Goal: Use online tool/utility: Utilize a website feature to perform a specific function

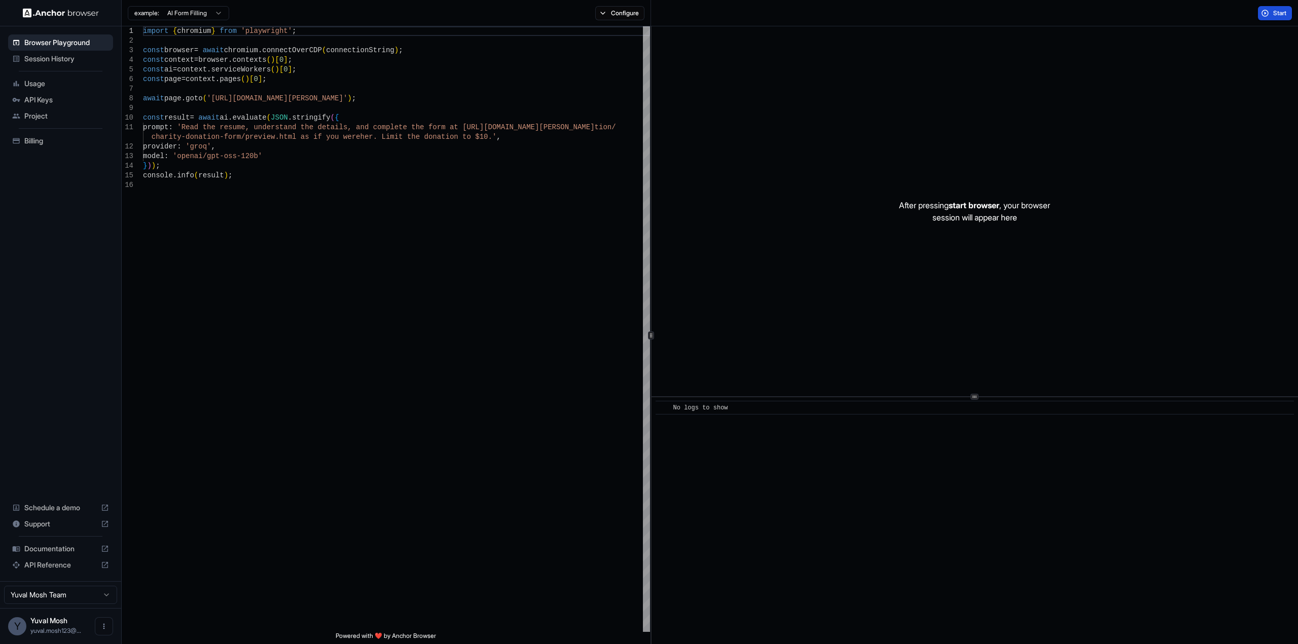
click at [1262, 13] on button "Start" at bounding box center [1275, 13] width 34 height 14
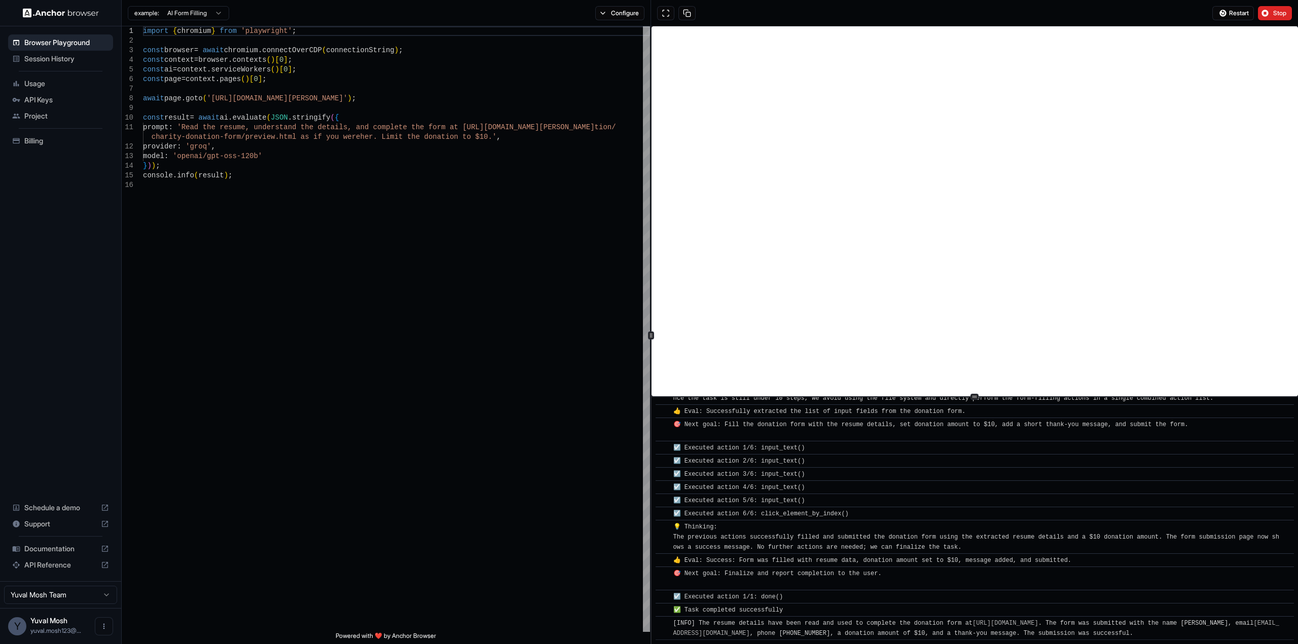
scroll to position [290, 0]
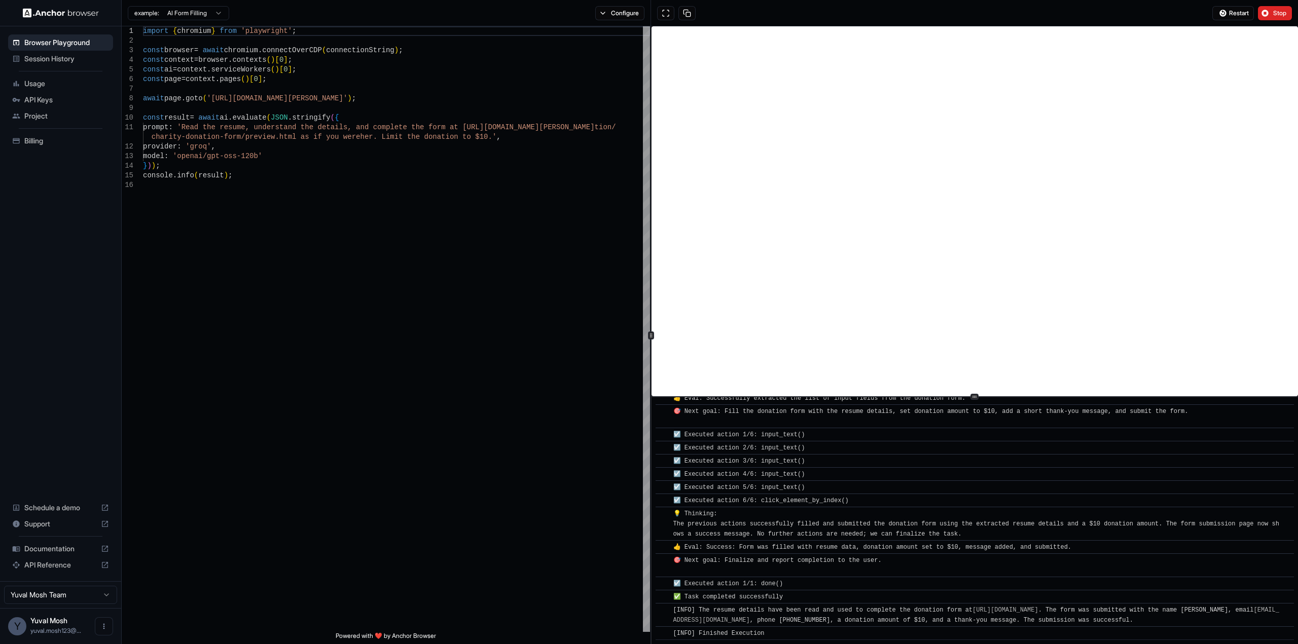
click at [222, 14] on html "Browser Playground Session History Usage API Keys Project Billing Schedule a de…" at bounding box center [649, 322] width 1298 height 644
click at [53, 143] on span "Billing" at bounding box center [66, 141] width 85 height 10
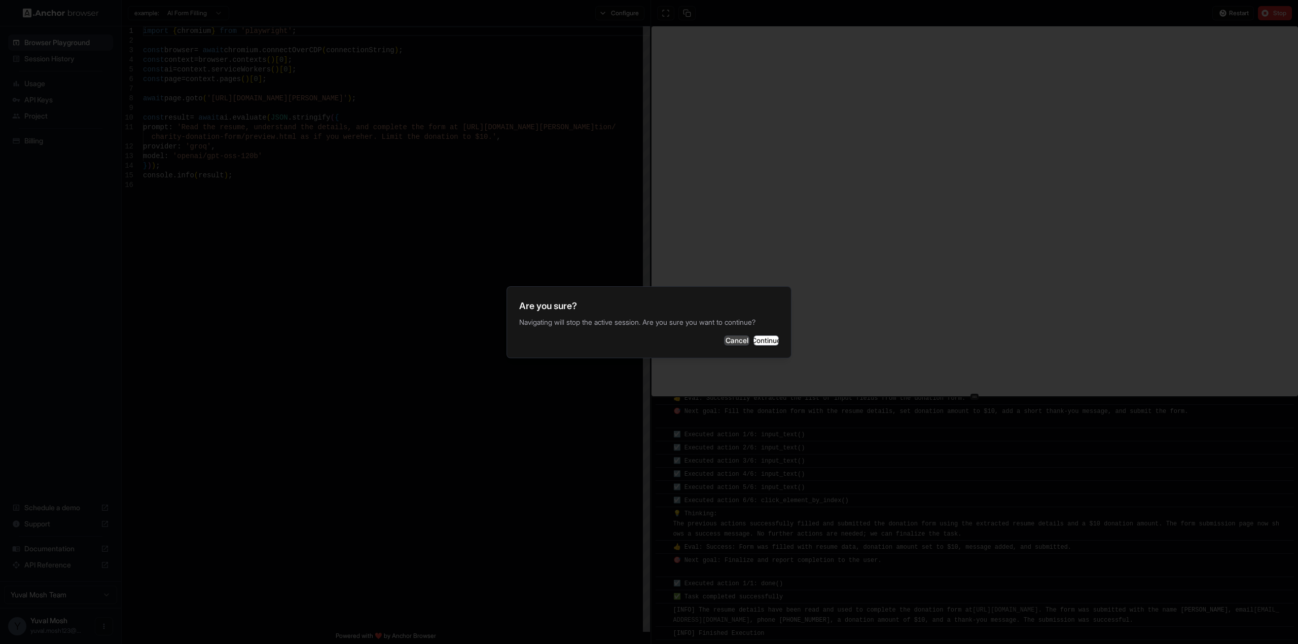
click at [724, 345] on button "Cancel" at bounding box center [736, 341] width 25 height 10
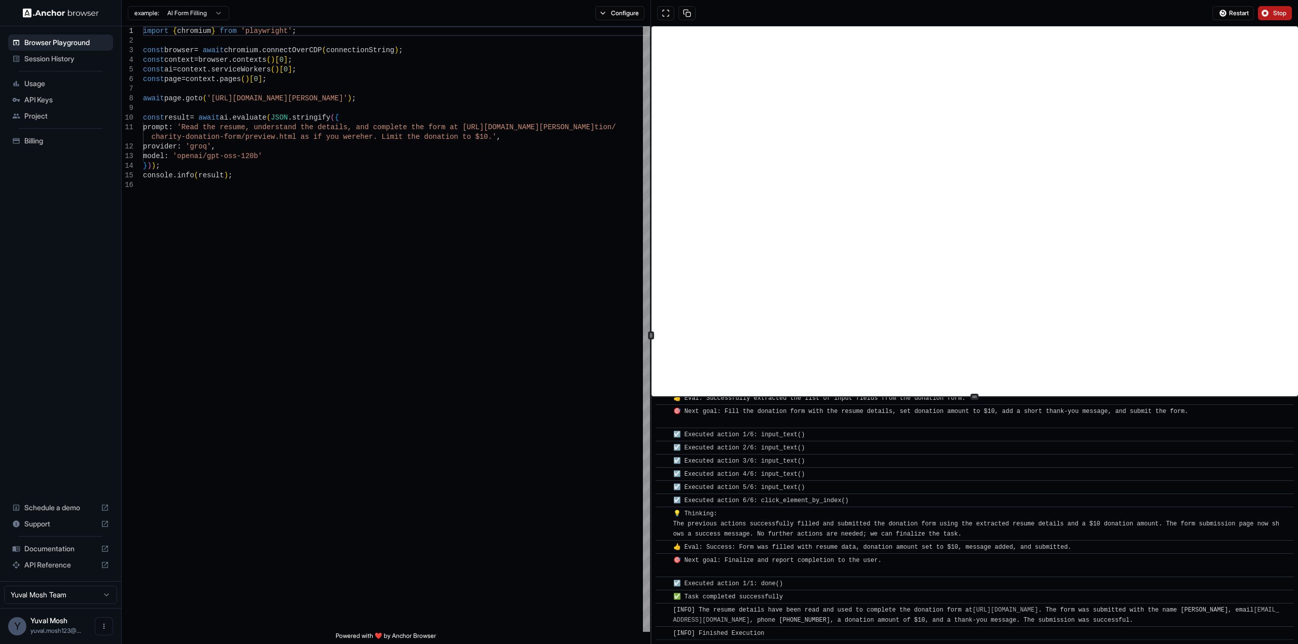
click at [1290, 14] on button "Stop" at bounding box center [1275, 13] width 34 height 14
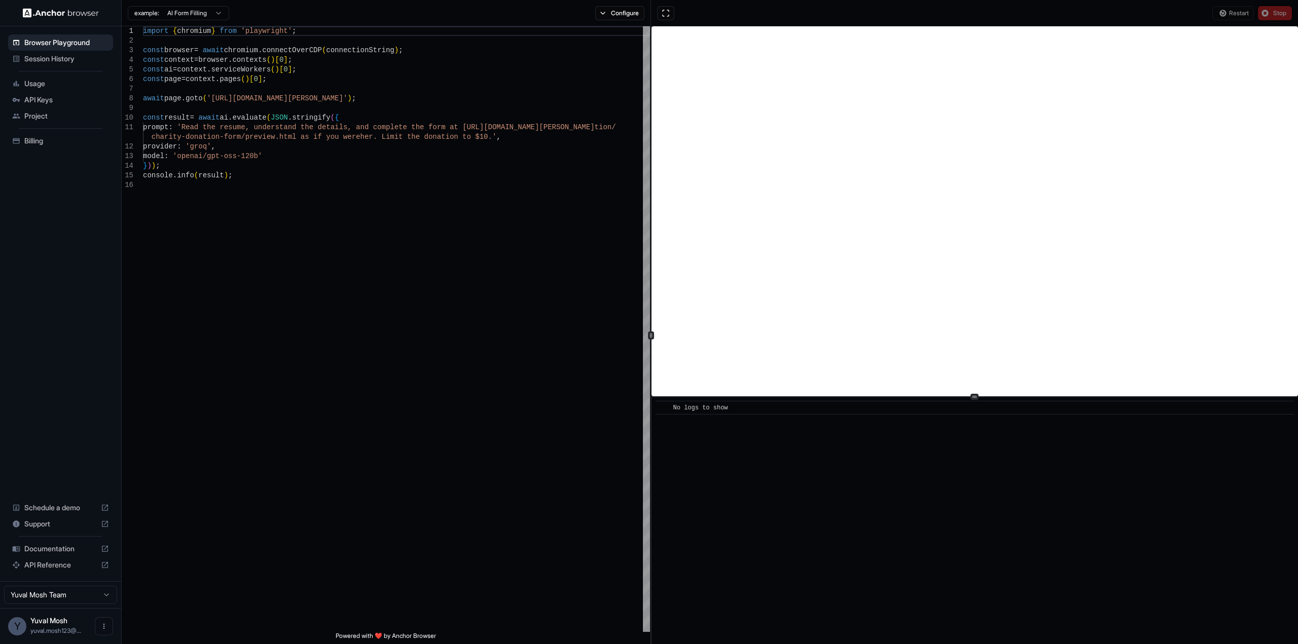
scroll to position [0, 0]
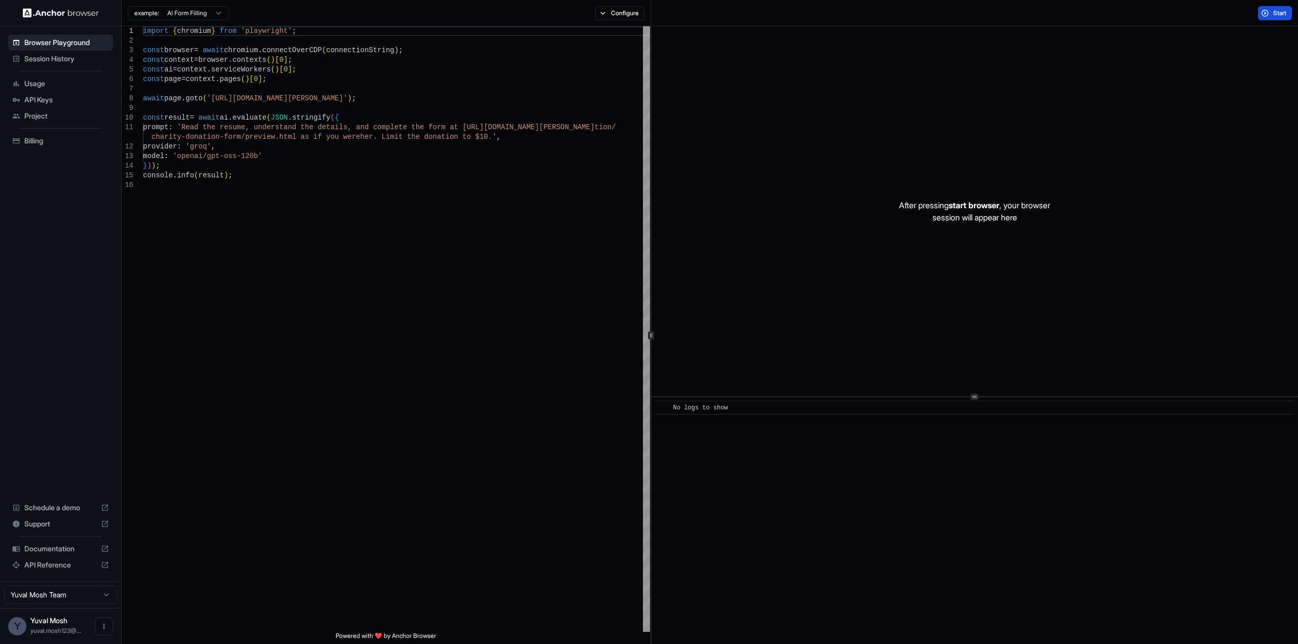
click at [1274, 14] on span "Start" at bounding box center [1280, 13] width 14 height 8
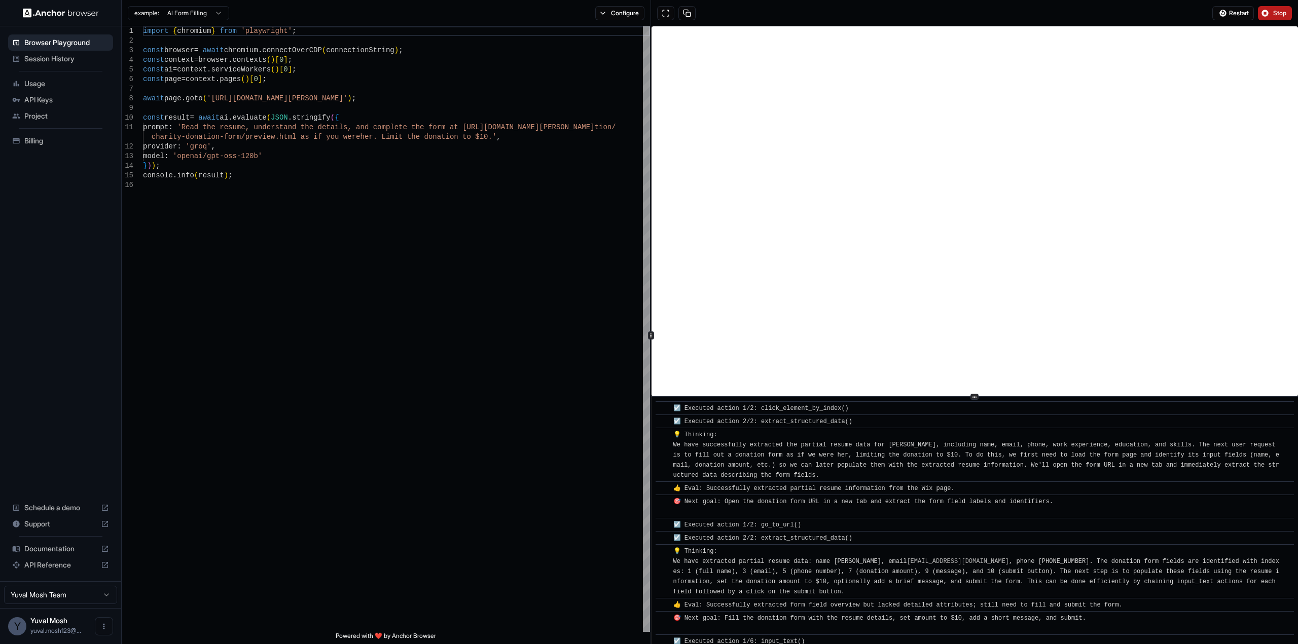
scroll to position [116, 0]
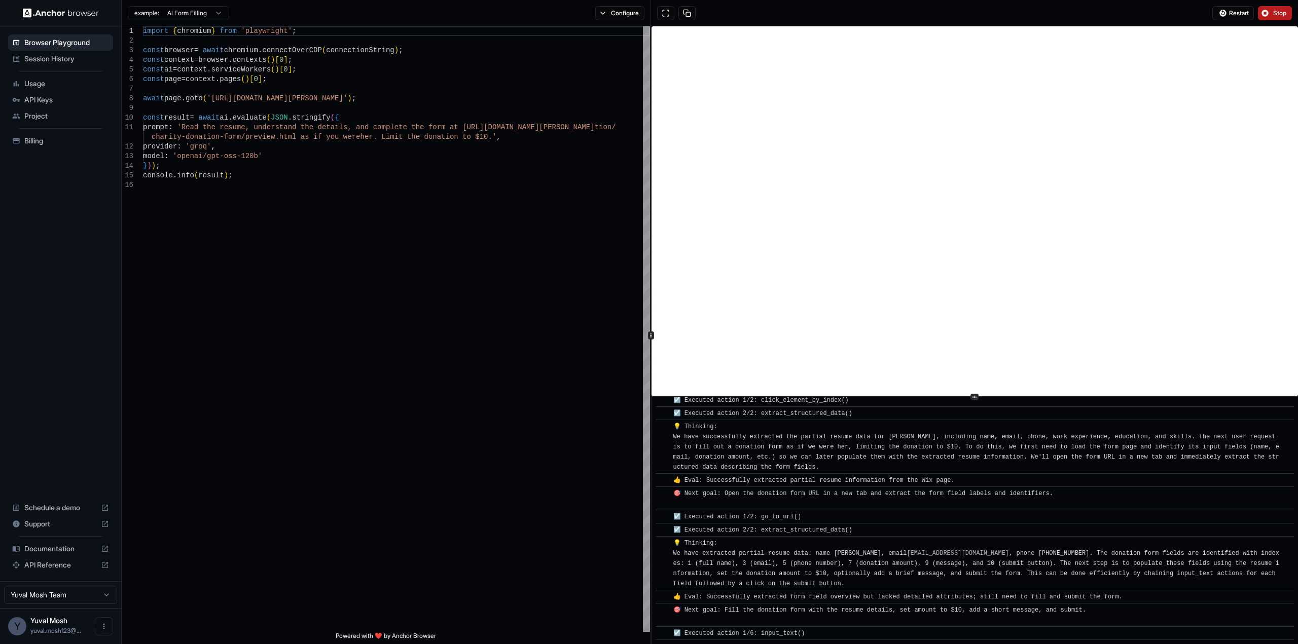
click at [1262, 14] on button "Stop" at bounding box center [1275, 13] width 34 height 14
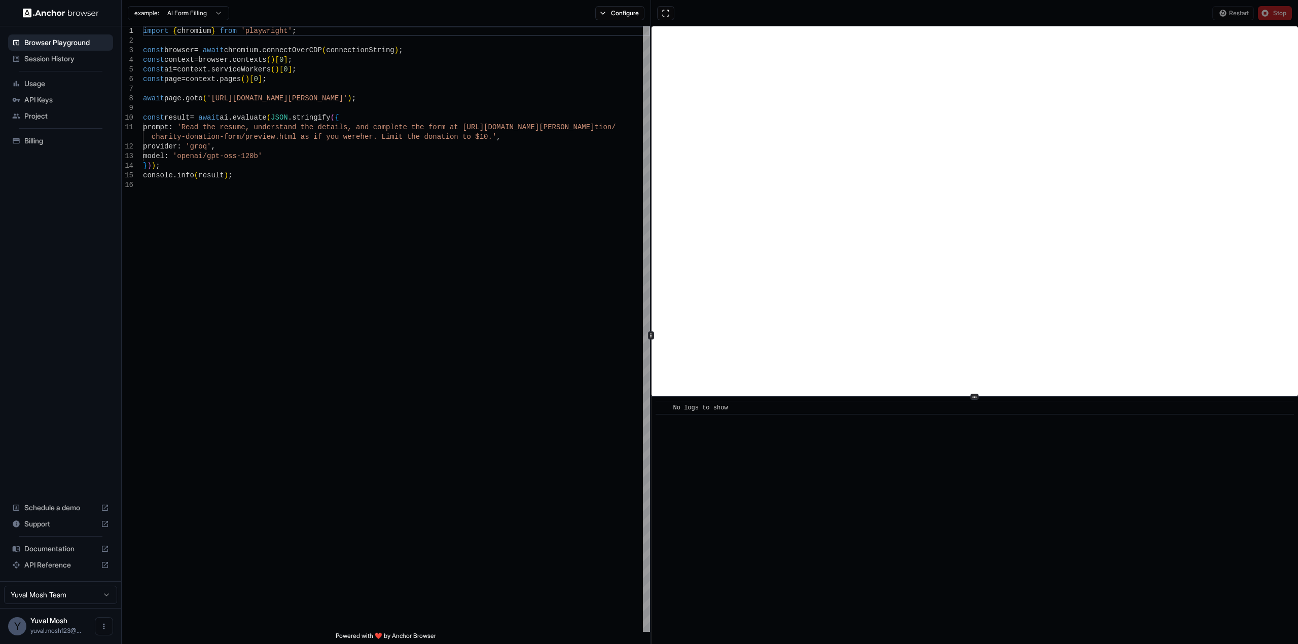
scroll to position [0, 0]
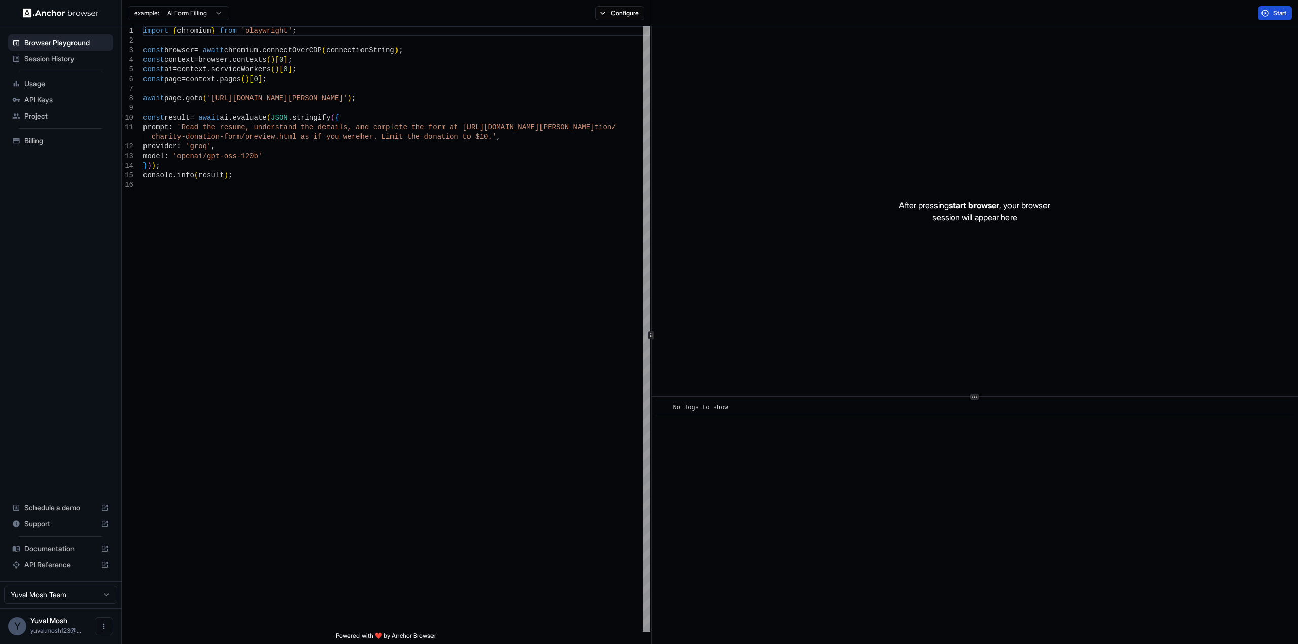
click at [1277, 14] on span "Start" at bounding box center [1280, 13] width 14 height 8
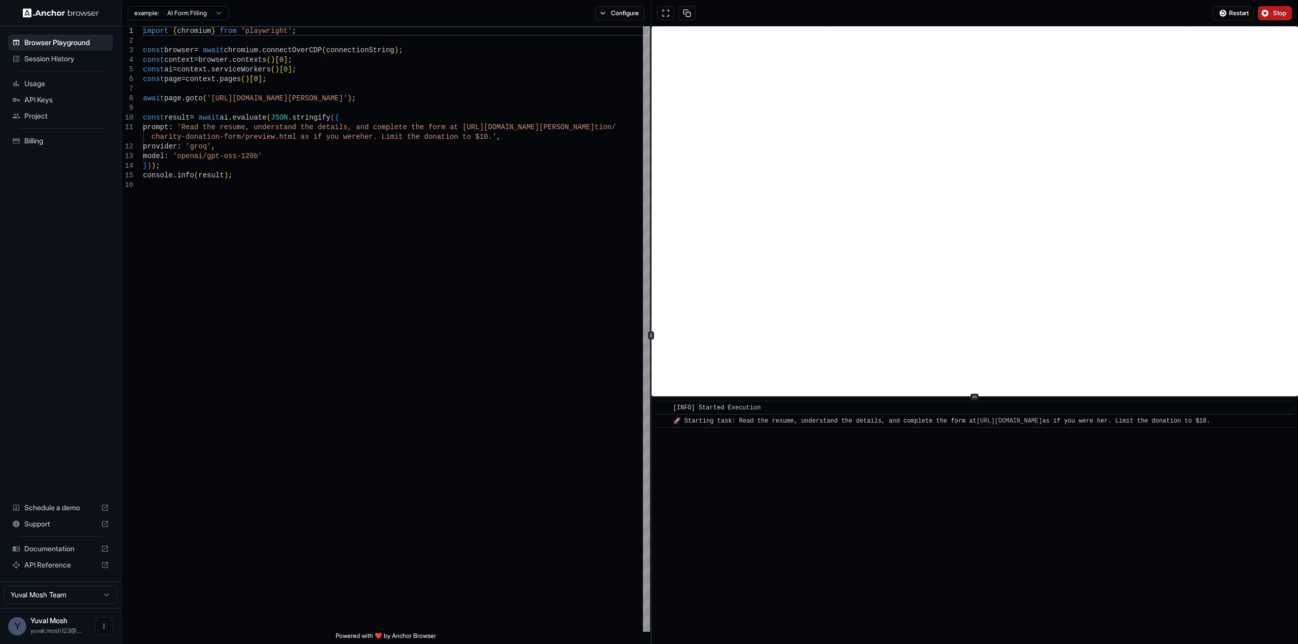
click at [1277, 14] on span "Stop" at bounding box center [1280, 13] width 14 height 8
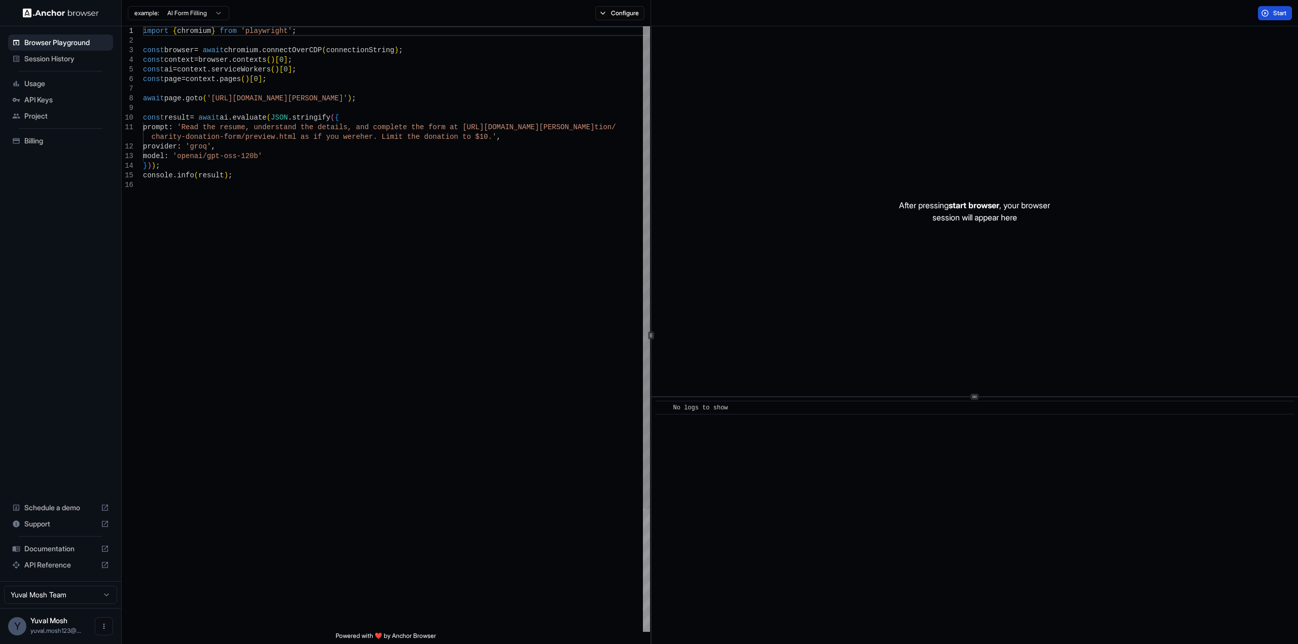
click at [285, 96] on div "import { chromium } from 'playwright' ; const browser = await chromium . connec…" at bounding box center [396, 406] width 507 height 760
click at [350, 97] on div "import { chromium } from 'playwright' ; const browser = await chromium . connec…" at bounding box center [396, 406] width 507 height 760
drag, startPoint x: 363, startPoint y: 98, endPoint x: 210, endPoint y: 101, distance: 153.1
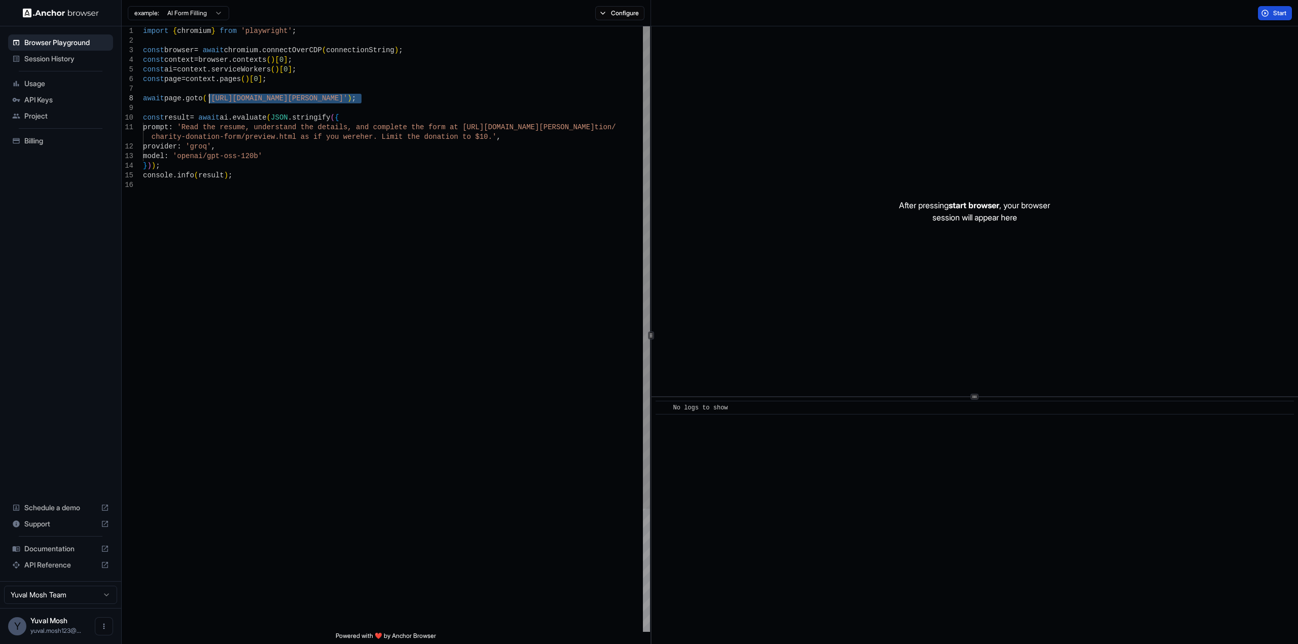
click at [210, 101] on div "import { chromium } from 'playwright' ; const browser = await chromium . connec…" at bounding box center [396, 406] width 507 height 760
click at [319, 154] on div "import { chromium } from 'playwright' ; const browser = await chromium . connec…" at bounding box center [396, 406] width 507 height 760
click at [360, 125] on div "import { chromium } from 'playwright' ; const browser = await chromium . connec…" at bounding box center [396, 406] width 507 height 760
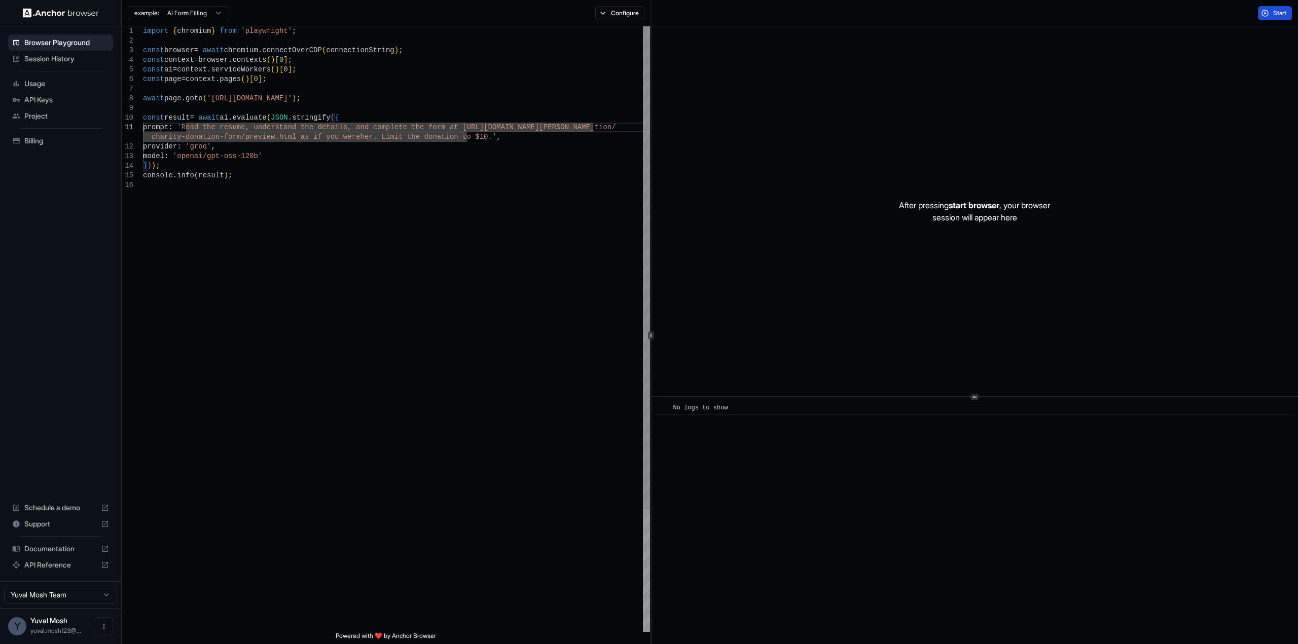
click at [376, 154] on div "import { chromium } from 'playwright' ; const browser = await chromium . connec…" at bounding box center [396, 406] width 507 height 760
click at [571, 114] on div "import { chromium } from 'playwright' ; const browser = await chromium . connec…" at bounding box center [396, 406] width 507 height 760
drag, startPoint x: 466, startPoint y: 137, endPoint x: 187, endPoint y: 130, distance: 278.9
click at [187, 130] on div "import { chromium } from 'playwright' ; const browser = await chromium . connec…" at bounding box center [396, 406] width 507 height 760
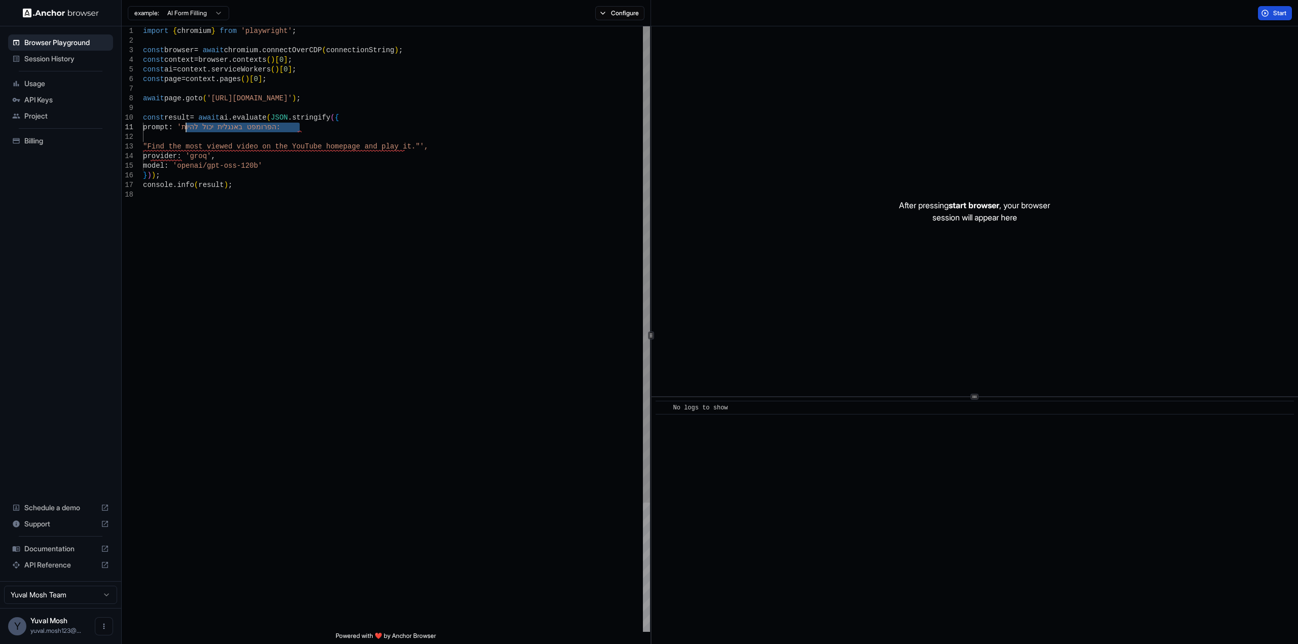
drag, startPoint x: 307, startPoint y: 129, endPoint x: 187, endPoint y: 129, distance: 120.7
click at [187, 129] on div "import { chromium } from 'playwright' ; const browser = await chromium . connec…" at bounding box center [396, 411] width 507 height 770
click at [226, 138] on div "import { chromium } from 'playwright' ; const browser = await chromium . connec…" at bounding box center [396, 411] width 507 height 770
click at [147, 138] on div "import { chromium } from 'playwright' ; const browser = await chromium . connec…" at bounding box center [396, 406] width 507 height 760
click at [392, 138] on div "import { chromium } from 'playwright' ; const browser = await chromium . connec…" at bounding box center [396, 406] width 507 height 760
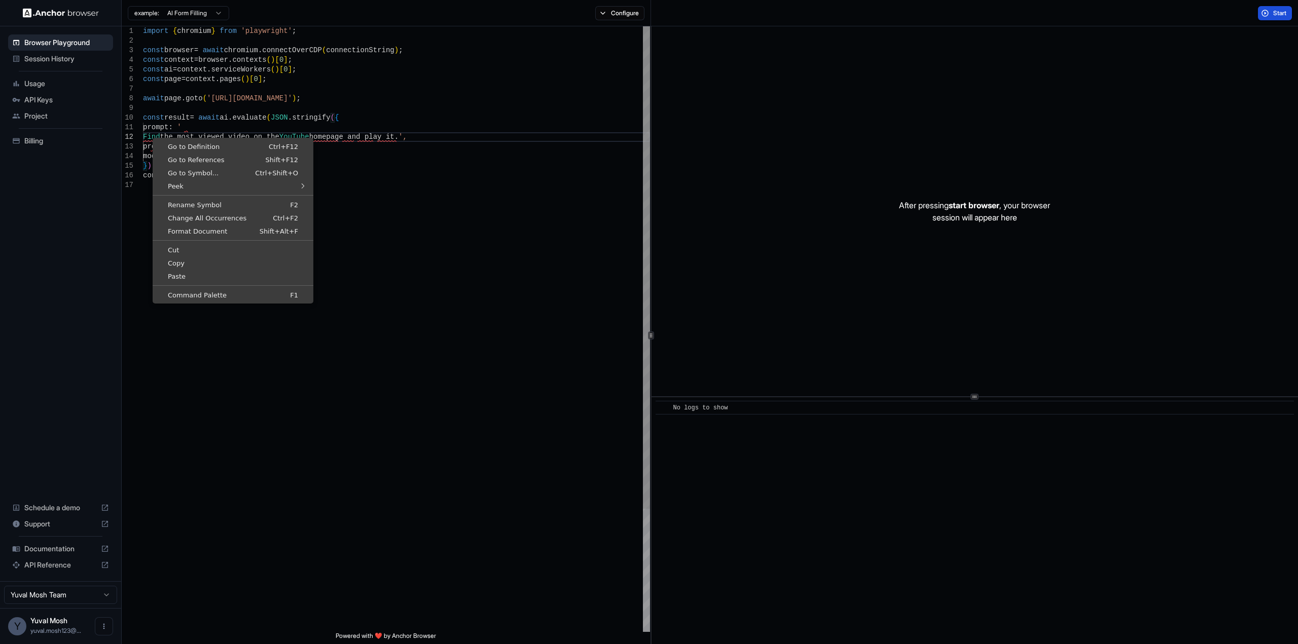
click at [411, 204] on div "import { chromium } from 'playwright' ; const browser = await chromium . connec…" at bounding box center [396, 406] width 507 height 760
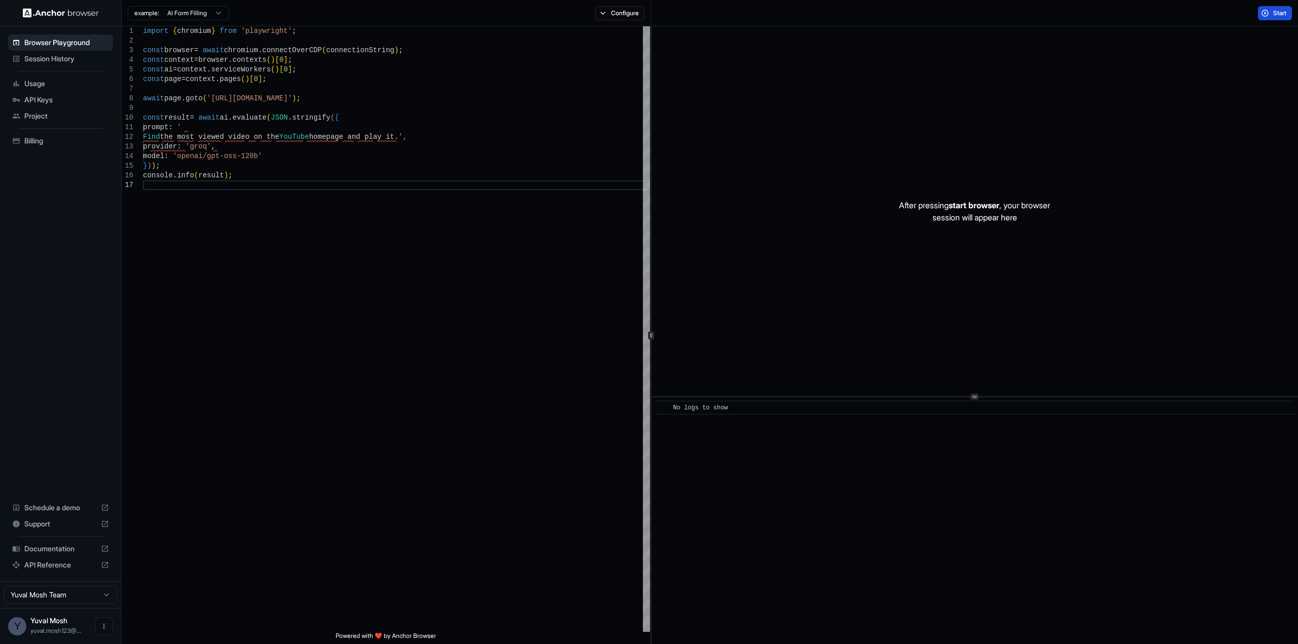
click at [1286, 17] on button "Start" at bounding box center [1275, 13] width 34 height 14
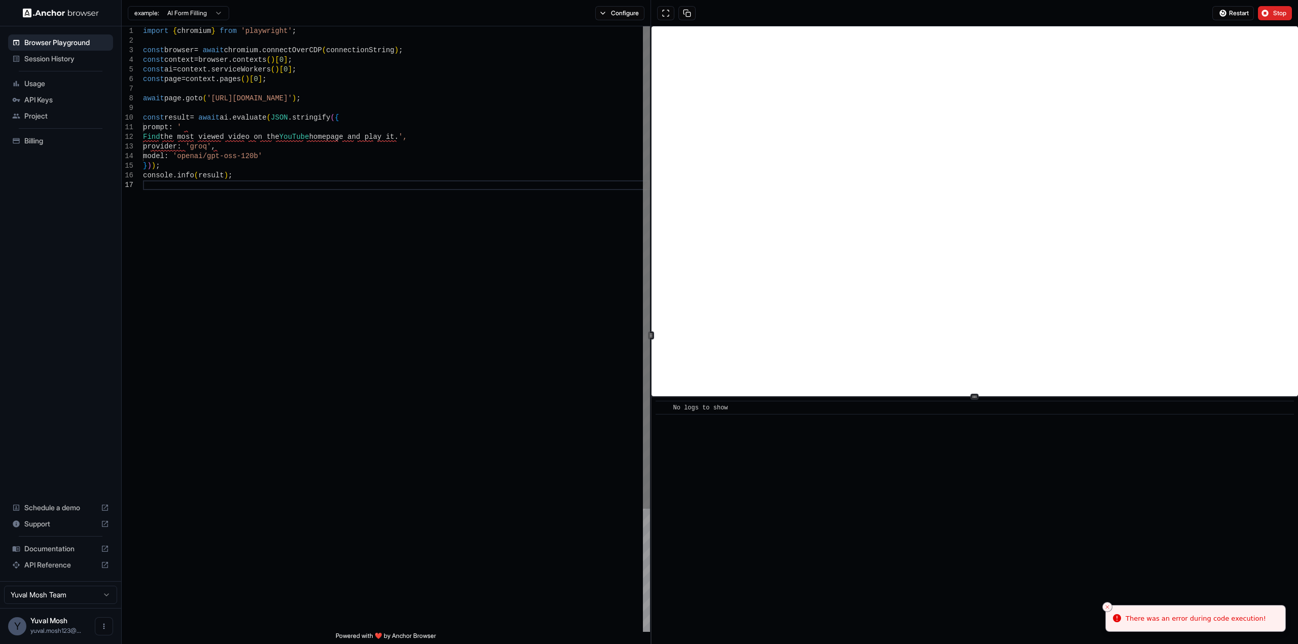
click at [647, 119] on div at bounding box center [646, 267] width 7 height 483
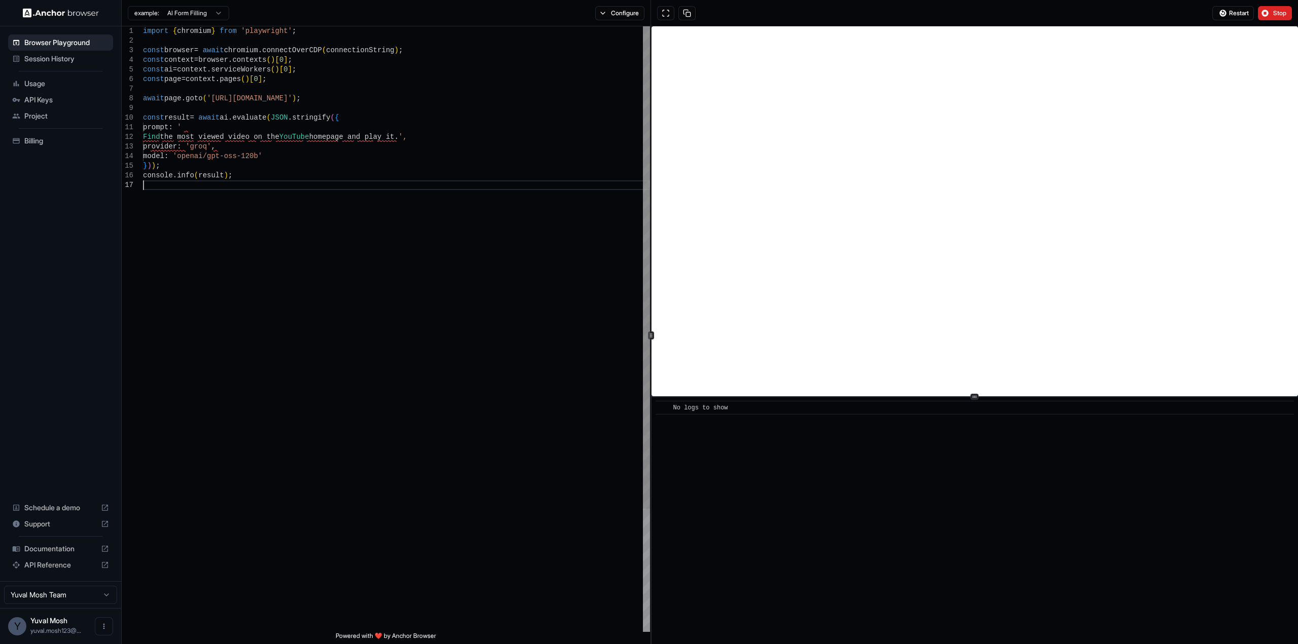
click at [267, 251] on div "import { chromium } from 'playwright' ; const browser = await chromium . connec…" at bounding box center [396, 406] width 507 height 760
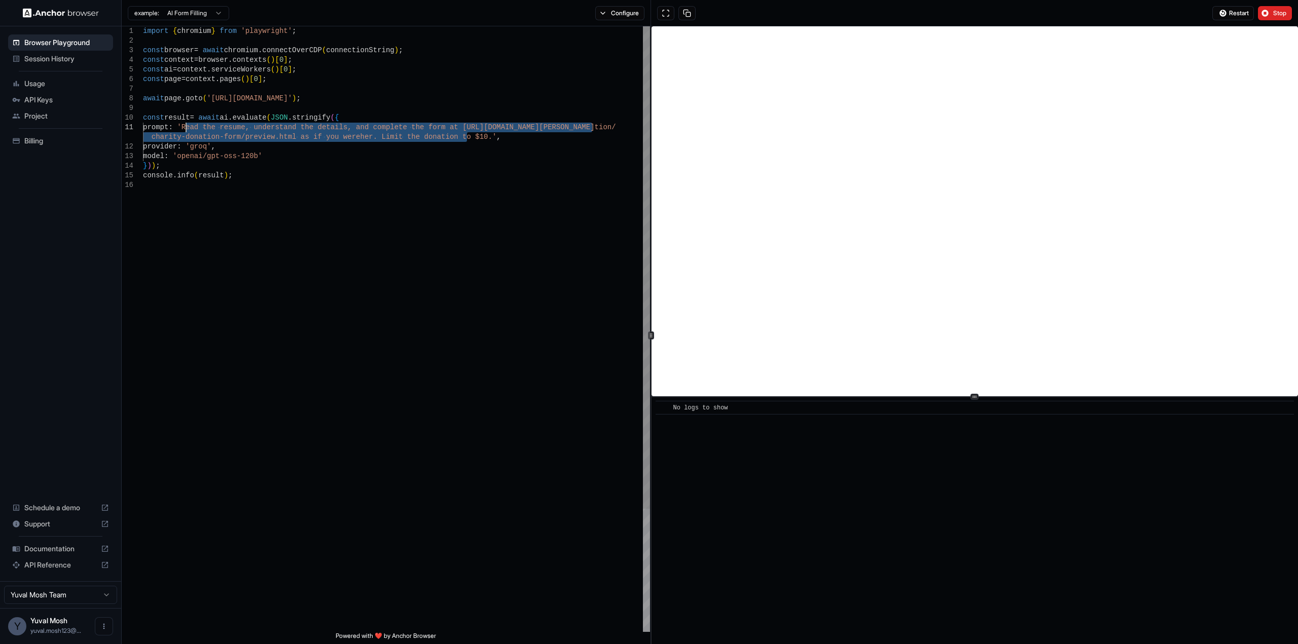
click at [323, 142] on div "import { chromium } from 'playwright' ; const browser = await chromium . connec…" at bounding box center [396, 406] width 507 height 760
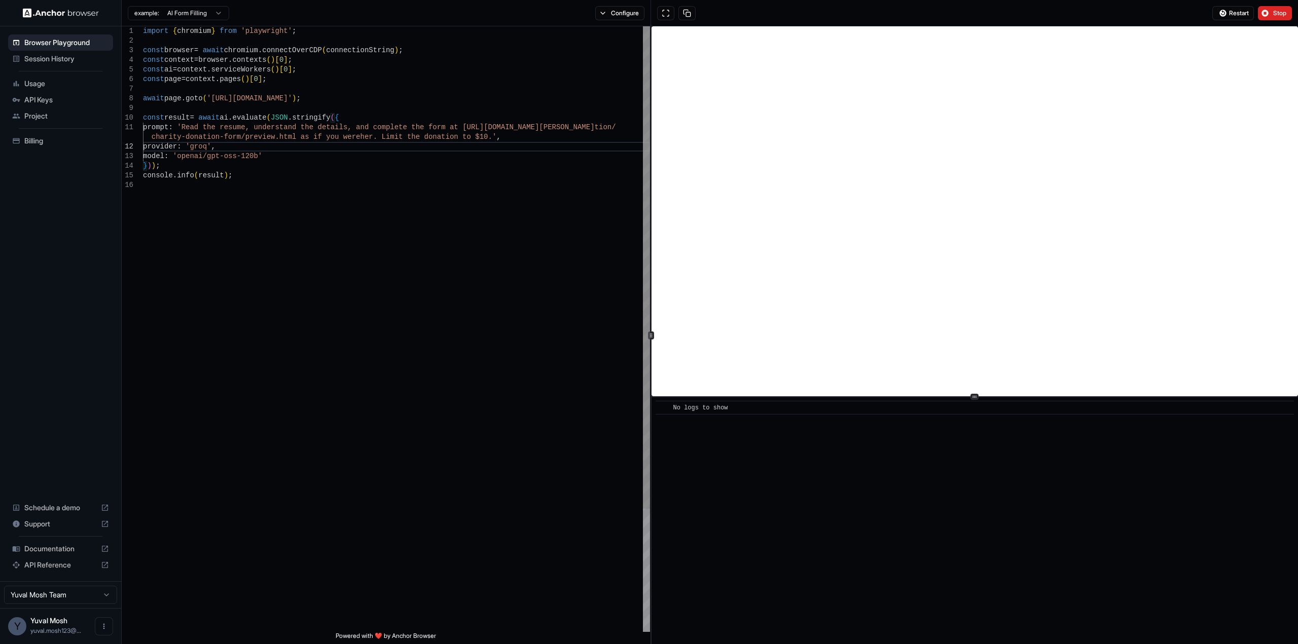
click at [331, 134] on div "import { chromium } from 'playwright' ; const browser = await chromium . connec…" at bounding box center [396, 406] width 507 height 760
click at [353, 131] on div "import { chromium } from 'playwright' ; const browser = await chromium . connec…" at bounding box center [396, 406] width 507 height 760
drag, startPoint x: 430, startPoint y: 141, endPoint x: 443, endPoint y: 143, distance: 12.8
click at [431, 141] on div "import { chromium } from 'playwright' ; const browser = await chromium . connec…" at bounding box center [396, 406] width 507 height 760
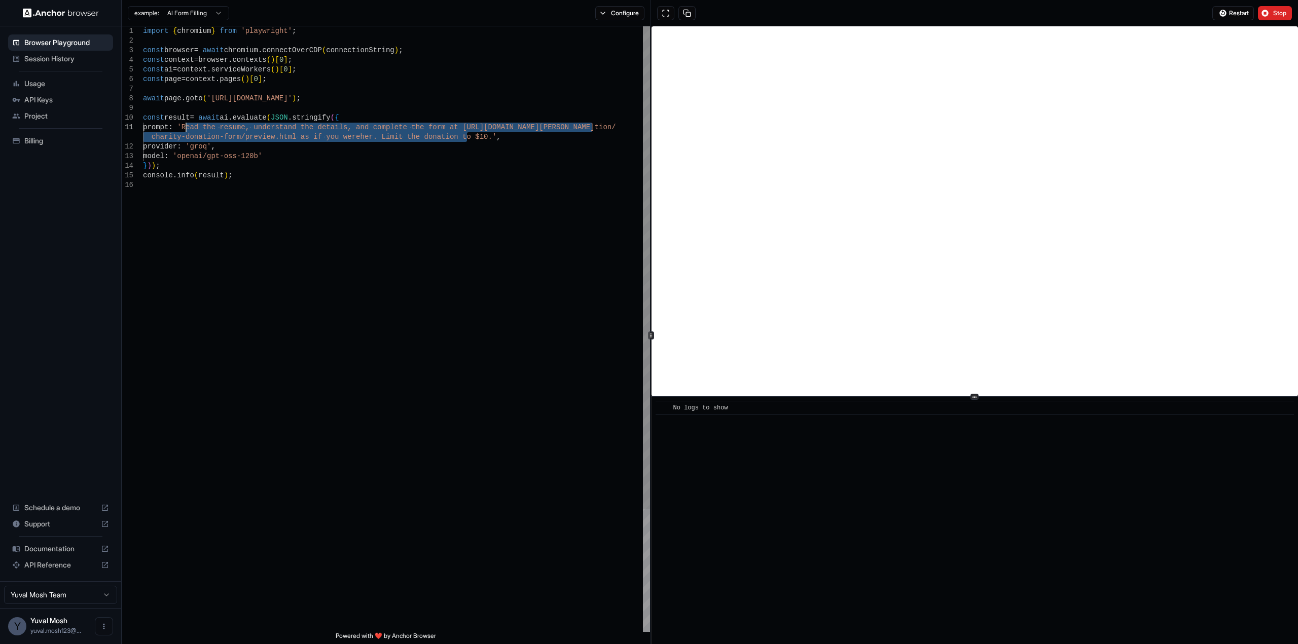
drag, startPoint x: 465, startPoint y: 137, endPoint x: 185, endPoint y: 129, distance: 280.9
click at [185, 129] on div "import { chromium } from 'playwright' ; const browser = await chromium . connec…" at bounding box center [396, 406] width 507 height 760
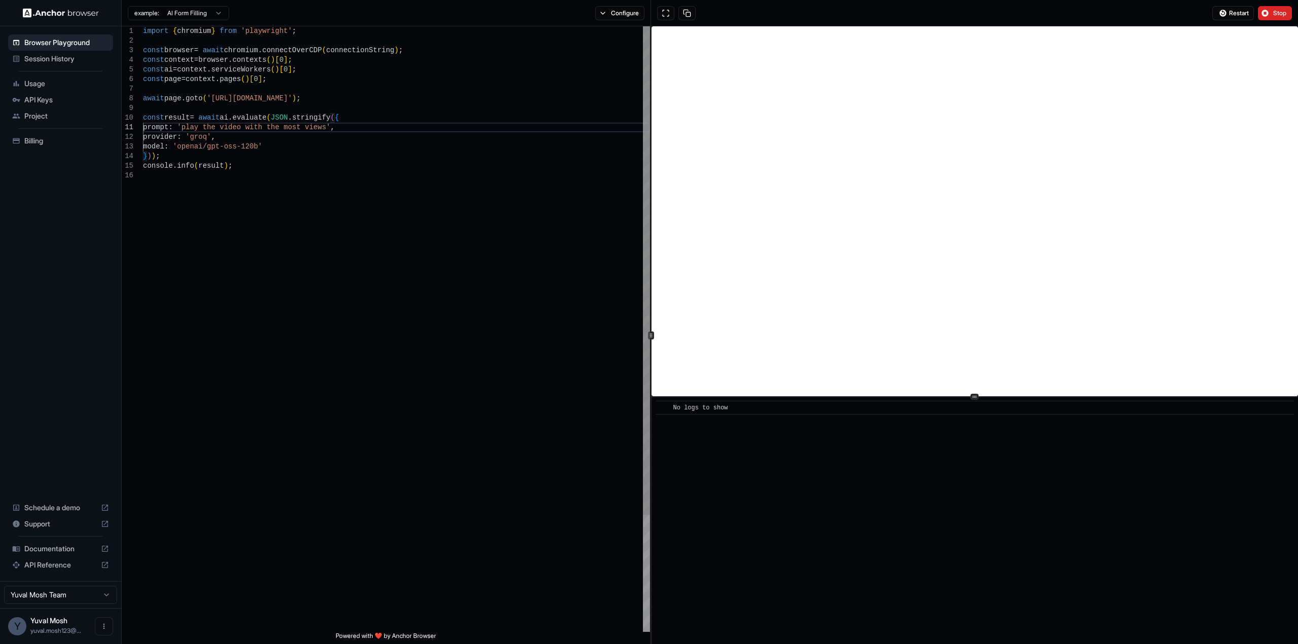
click at [507, 268] on div "import { chromium } from 'playwright' ; const browser = await chromium . connec…" at bounding box center [396, 401] width 507 height 750
click at [306, 130] on div "import { chromium } from 'playwright' ; const browser = await chromium . connec…" at bounding box center [396, 406] width 507 height 760
type textarea "**********"
click at [1279, 10] on span "Stop" at bounding box center [1280, 13] width 14 height 8
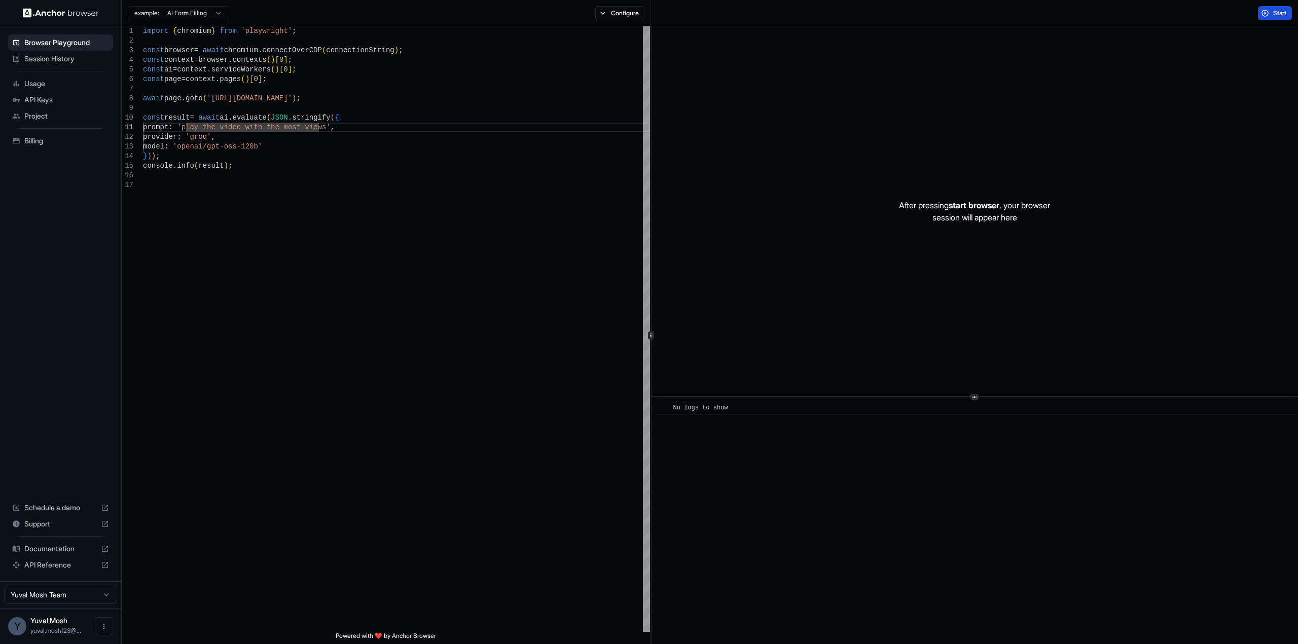
click at [1276, 14] on span "Start" at bounding box center [1280, 13] width 14 height 8
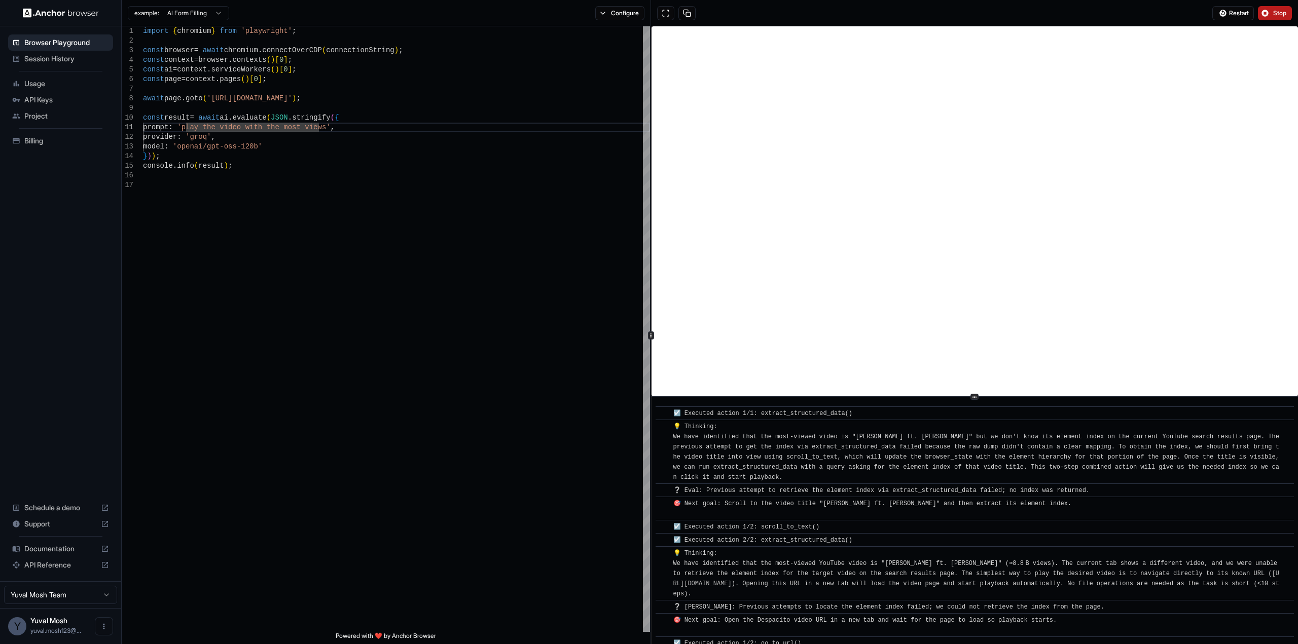
scroll to position [440, 0]
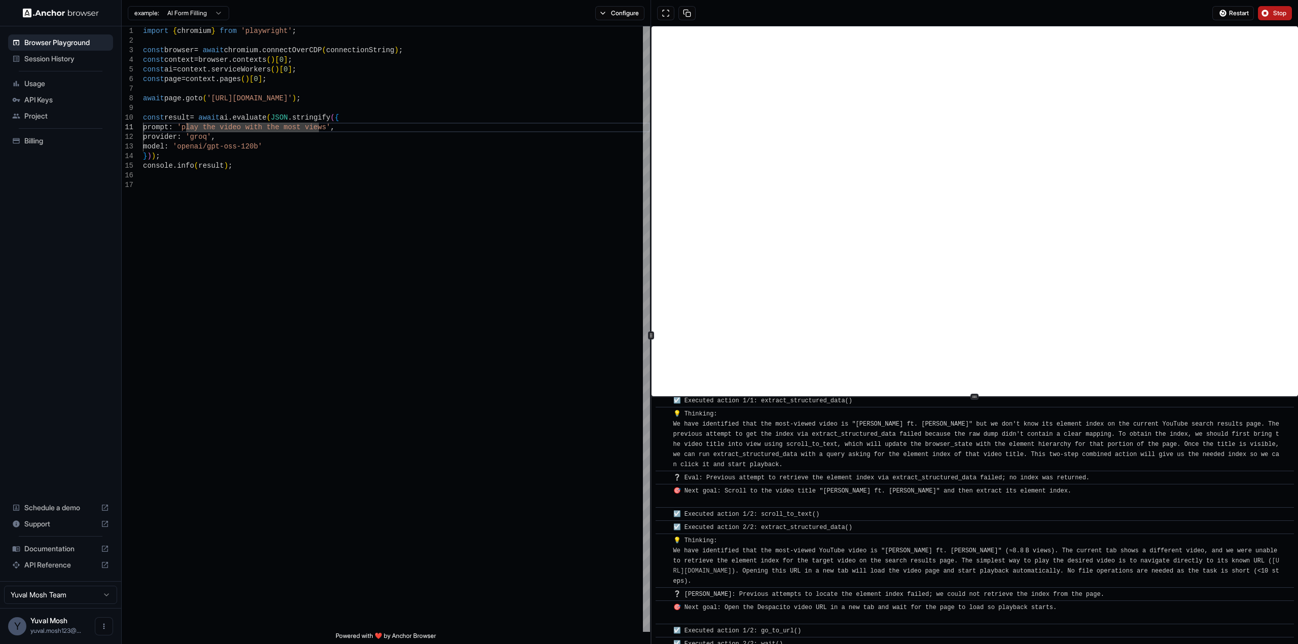
click at [1277, 8] on button "Stop" at bounding box center [1275, 13] width 34 height 14
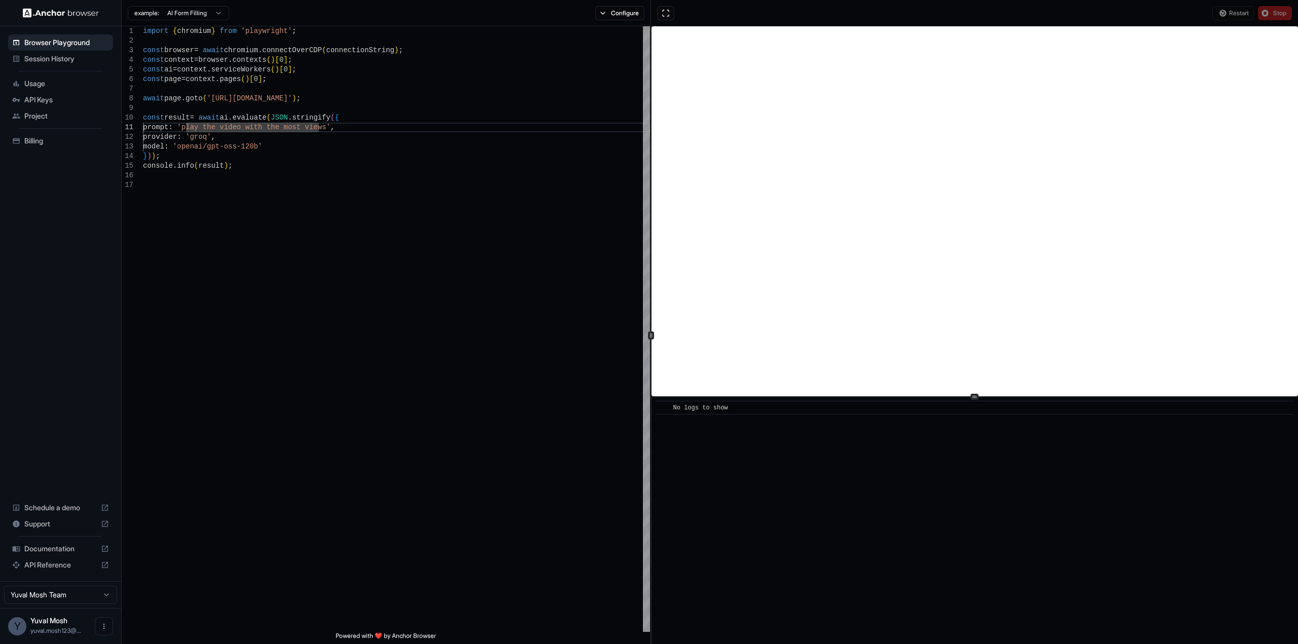
scroll to position [0, 0]
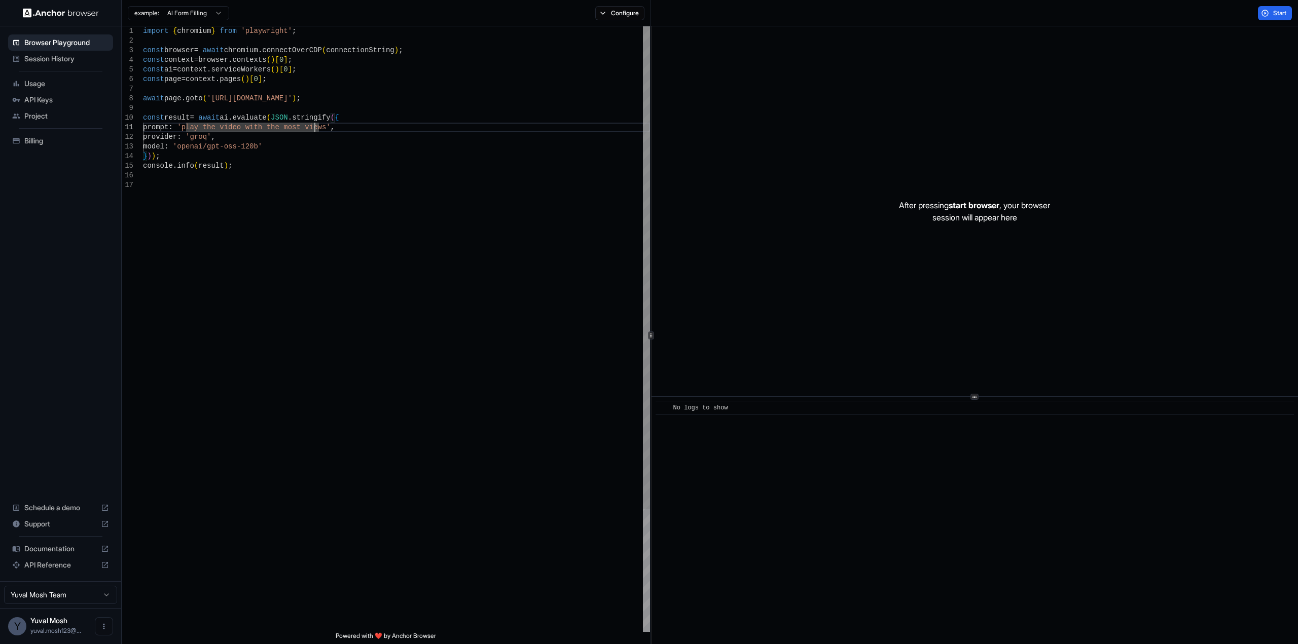
click at [316, 130] on div "import { chromium } from 'playwright' ; const browser = await chromium . connec…" at bounding box center [396, 406] width 507 height 760
click at [317, 130] on div "import { chromium } from 'playwright' ; const browser = await chromium . connec…" at bounding box center [396, 406] width 507 height 760
